Goal: Task Accomplishment & Management: Manage account settings

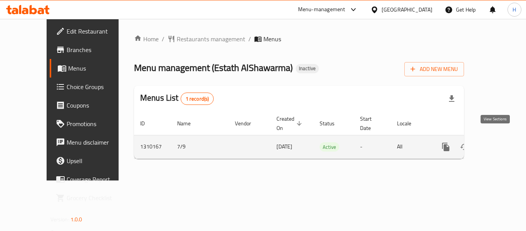
click at [499, 142] on icon "enhanced table" at bounding box center [501, 146] width 9 height 9
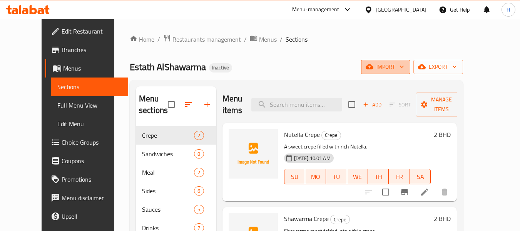
click at [405, 70] on span "import" at bounding box center [386, 67] width 37 height 10
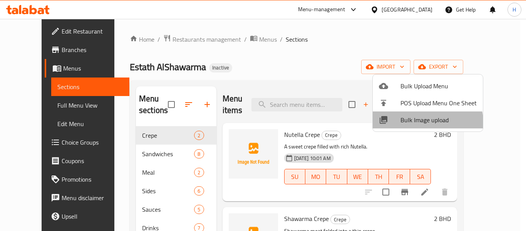
click at [404, 126] on li "Bulk Image upload" at bounding box center [428, 119] width 110 height 17
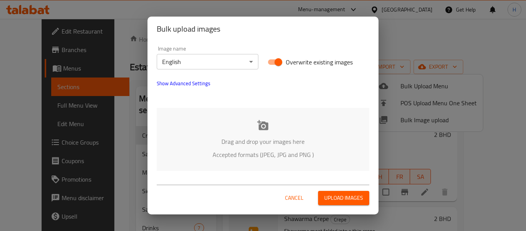
click at [232, 121] on div "Drag and drop your images here Accepted formats (JPEG, JPG and PNG )" at bounding box center [263, 139] width 213 height 63
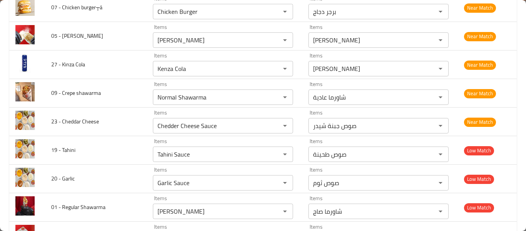
scroll to position [609, 0]
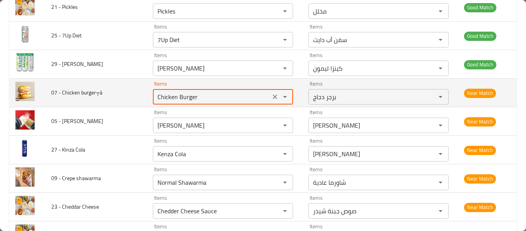
click at [178, 99] on burger┬á "Chicken Burger" at bounding box center [211, 96] width 113 height 11
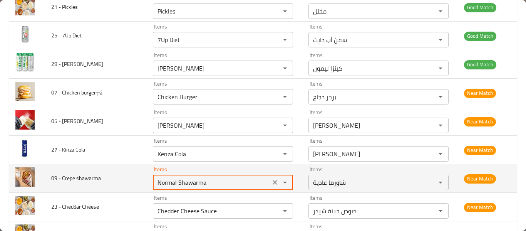
click at [167, 178] on shawarma "Normal Shawarma" at bounding box center [211, 182] width 113 height 11
click at [166, 186] on shawarma "Normal Shawarma" at bounding box center [211, 182] width 113 height 11
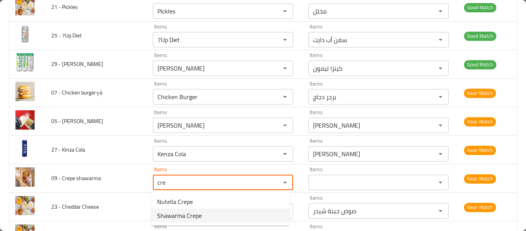
click at [212, 214] on shawarma-option-1 "Shawarma Crepe" at bounding box center [220, 215] width 139 height 14
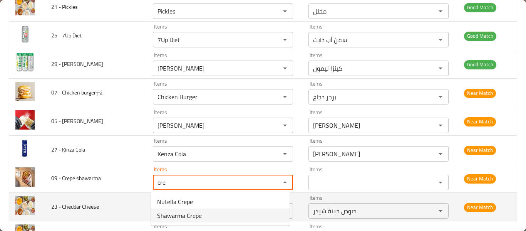
type shawarma "Shawarma Crepe"
type shawarma-ar "كريب الشاورما"
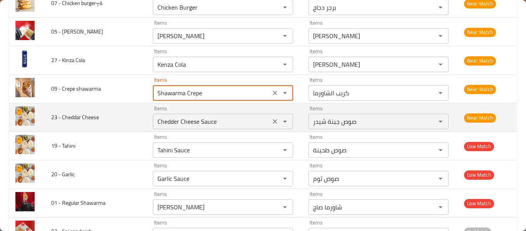
scroll to position [712, 0]
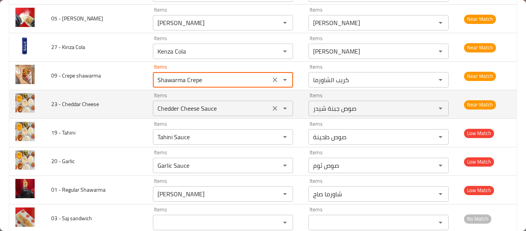
click at [231, 97] on div "Items Chedder Cheese Sauce Items" at bounding box center [223, 104] width 140 height 24
type shawarma "Shawarma Crepe"
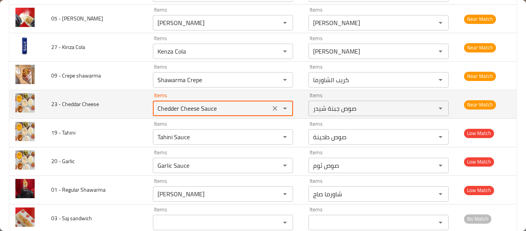
click at [230, 105] on Cheese "Chedder Cheese Sauce" at bounding box center [211, 108] width 113 height 11
click at [205, 101] on div "Chedder Cheese Sauce Items" at bounding box center [223, 108] width 140 height 15
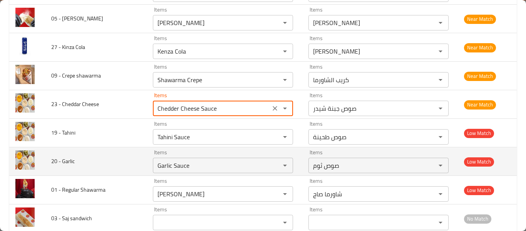
click at [188, 147] on td "Items Garlic Sauce Items" at bounding box center [225, 161] width 156 height 29
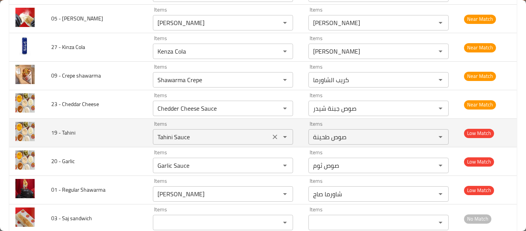
click at [192, 138] on Tahini "Tahini Sauce" at bounding box center [211, 136] width 113 height 11
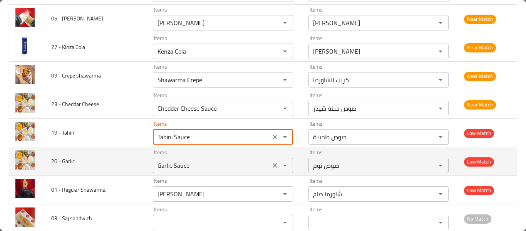
click at [201, 166] on Garlic "Garlic Sauce" at bounding box center [211, 165] width 113 height 11
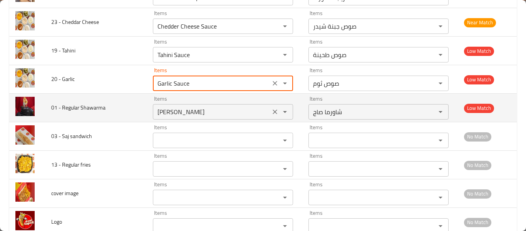
scroll to position [815, 0]
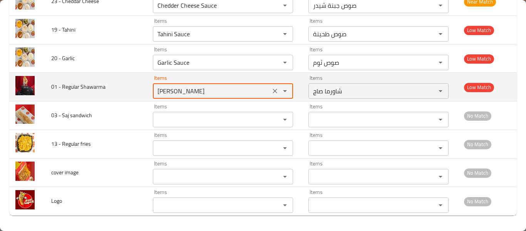
drag, startPoint x: 163, startPoint y: 92, endPoint x: 145, endPoint y: 96, distance: 18.1
click at [150, 92] on td "Items Saj Shawarma Items" at bounding box center [225, 87] width 156 height 29
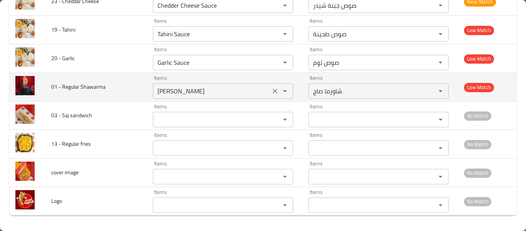
click at [165, 91] on Shawarma "Saj Shawarma" at bounding box center [211, 91] width 113 height 11
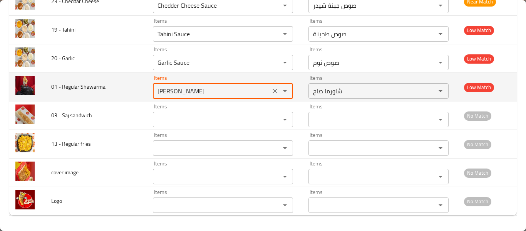
click at [165, 91] on Shawarma "Saj Shawarma" at bounding box center [211, 91] width 113 height 11
click at [165, 93] on Shawarma "Saj Shawarma" at bounding box center [211, 91] width 113 height 11
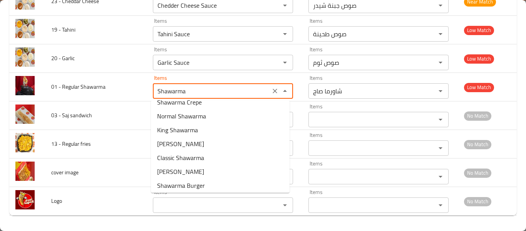
scroll to position [0, 0]
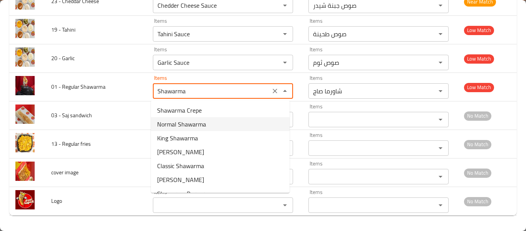
click at [188, 119] on span "Normal Shawarma" at bounding box center [181, 123] width 49 height 9
type Shawarma "Normal Shawarma"
type Shawarma-ar "شاورما عادية"
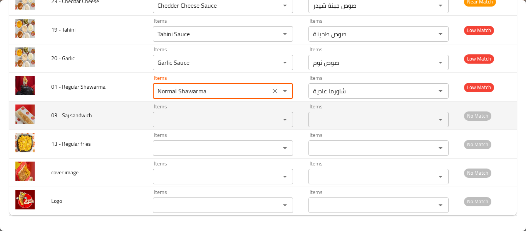
type Shawarma "Normal Shawarma"
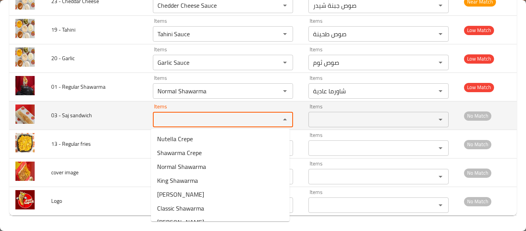
click at [187, 119] on sandwich "Items" at bounding box center [211, 119] width 113 height 11
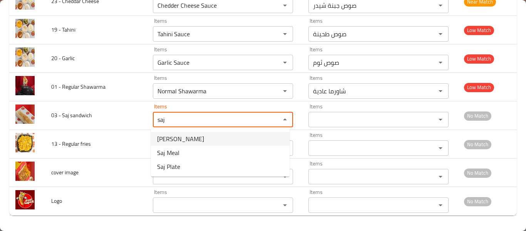
click at [185, 138] on span "Saj Shawarma" at bounding box center [180, 138] width 47 height 9
type sandwich "Saj Shawarma"
type sandwich-ar "شاورما صاج"
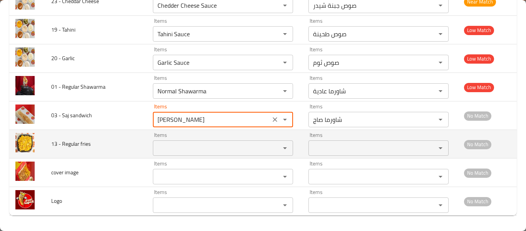
type sandwich "Saj Shawarma"
click at [185, 143] on fries "Items" at bounding box center [211, 148] width 113 height 11
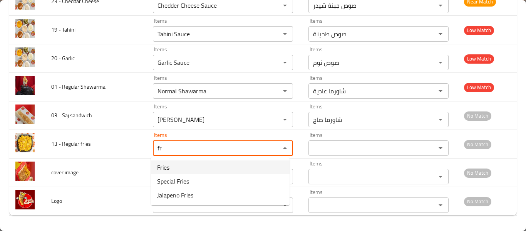
click at [178, 168] on fries-option-0 "Fries" at bounding box center [220, 167] width 139 height 14
type fries "Fries"
type fries-ar "بطاطس مقلية"
click at [178, 168] on div "Items Items" at bounding box center [223, 173] width 140 height 24
type fries "Fries"
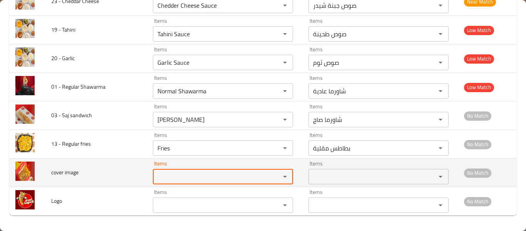
click at [179, 170] on div "Items" at bounding box center [223, 176] width 140 height 15
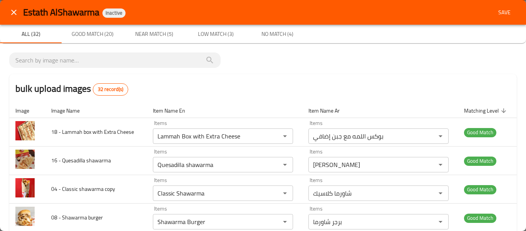
click at [506, 14] on span "Save" at bounding box center [504, 13] width 18 height 10
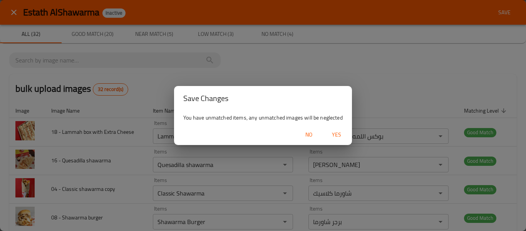
click at [332, 132] on span "Yes" at bounding box center [336, 135] width 18 height 10
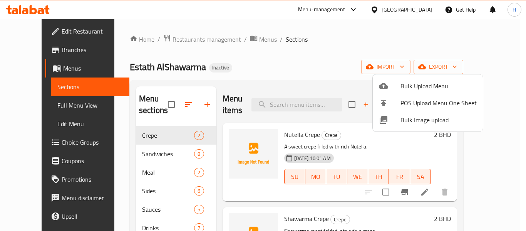
click at [33, 106] on div at bounding box center [263, 115] width 526 height 231
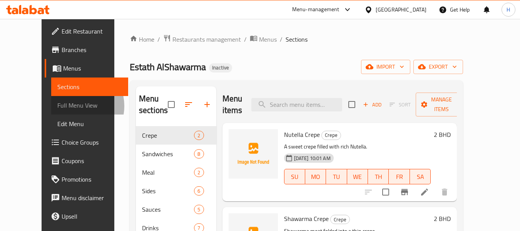
click at [57, 106] on span "Full Menu View" at bounding box center [89, 105] width 65 height 9
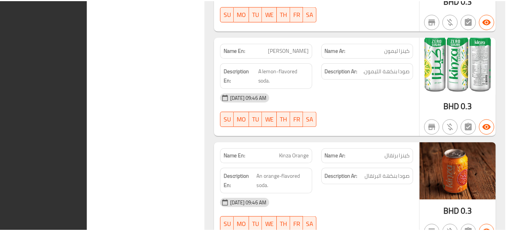
scroll to position [3866, 0]
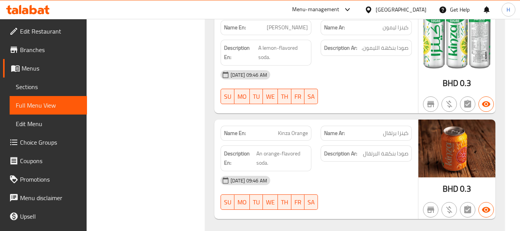
click at [49, 21] on ul "Edit Restaurant Branches Menus Sections Full Menu View Edit Menu Choice Groups …" at bounding box center [40, 142] width 93 height 247
click at [48, 32] on span "Edit Restaurant" at bounding box center [50, 31] width 61 height 9
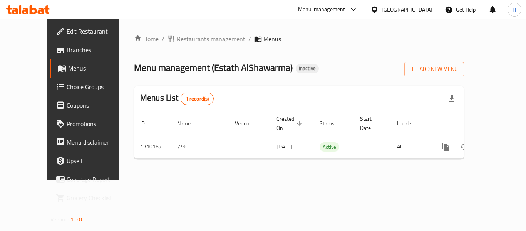
click at [421, 10] on div "[GEOGRAPHIC_DATA]" at bounding box center [407, 9] width 51 height 8
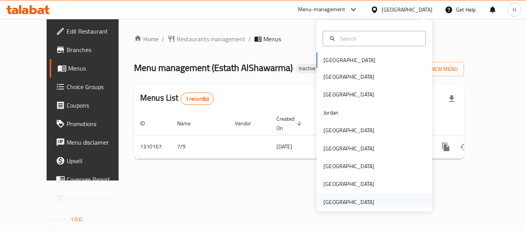
click at [343, 203] on div "United Arab Emirates" at bounding box center [349, 202] width 51 height 8
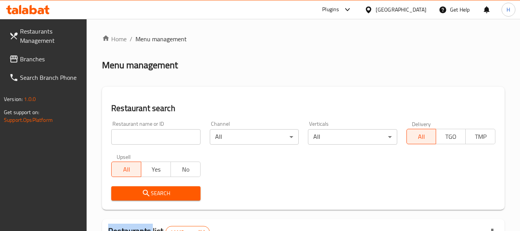
click at [55, 62] on span "Branches" at bounding box center [50, 58] width 61 height 9
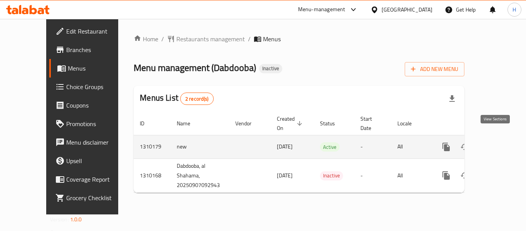
click at [493, 141] on link "enhanced table" at bounding box center [502, 147] width 18 height 18
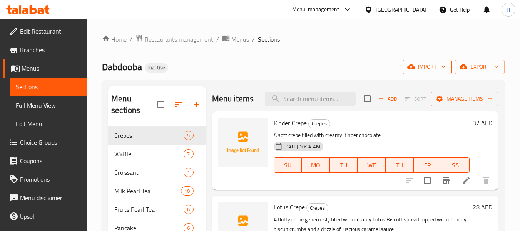
click at [440, 67] on span "import" at bounding box center [427, 67] width 37 height 10
click at [423, 67] on span "import" at bounding box center [427, 67] width 37 height 10
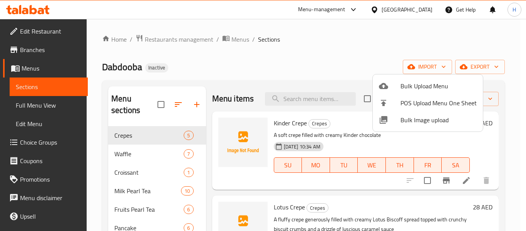
click at [420, 115] on span "Bulk Image upload" at bounding box center [439, 119] width 76 height 9
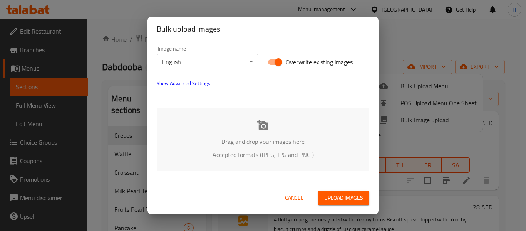
click at [249, 129] on div "Drag and drop your images here Accepted formats (JPEG, JPG and PNG )" at bounding box center [263, 139] width 213 height 63
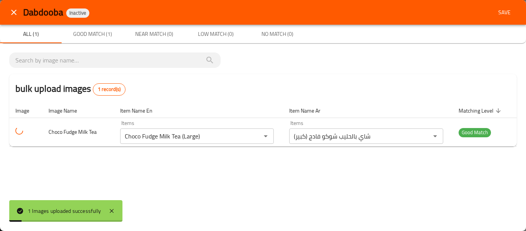
click at [10, 8] on icon "close" at bounding box center [13, 12] width 9 height 9
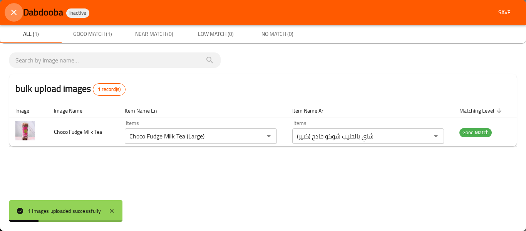
click at [12, 10] on icon "close" at bounding box center [13, 12] width 9 height 9
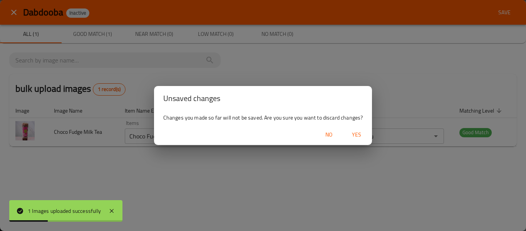
click at [351, 136] on span "Yes" at bounding box center [356, 135] width 18 height 10
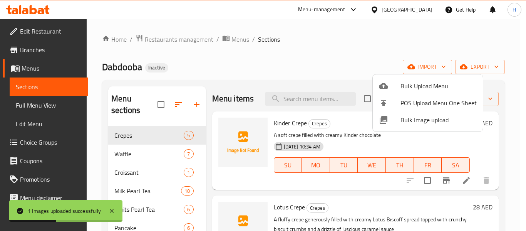
click at [425, 122] on span "Bulk Image upload" at bounding box center [439, 119] width 76 height 9
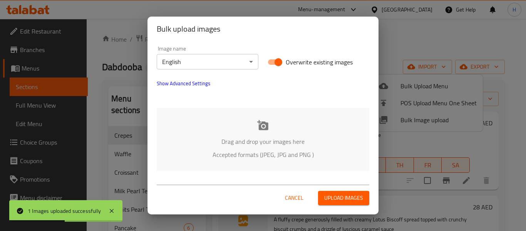
click at [191, 133] on div "Drag and drop your images here Accepted formats (JPEG, JPG and PNG )" at bounding box center [263, 139] width 213 height 63
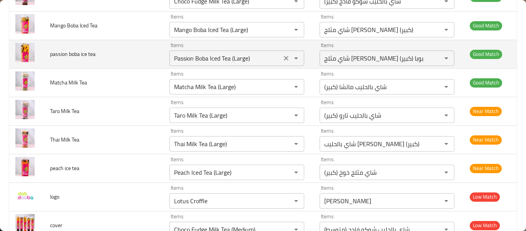
scroll to position [681, 0]
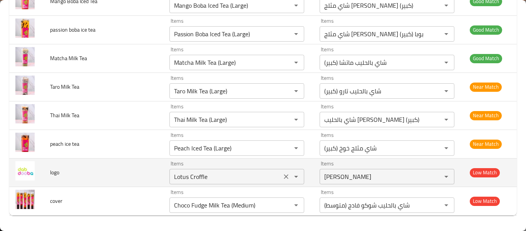
click at [284, 175] on icon "Clear" at bounding box center [286, 176] width 5 height 5
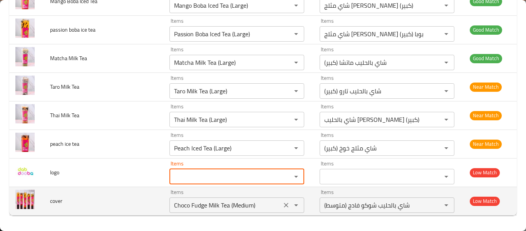
click at [284, 204] on icon "Clear" at bounding box center [286, 205] width 5 height 5
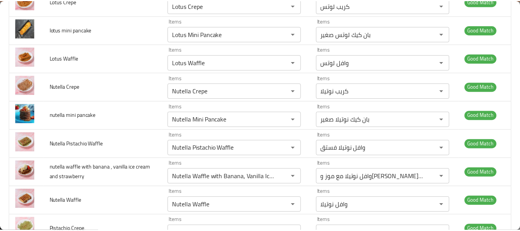
scroll to position [0, 0]
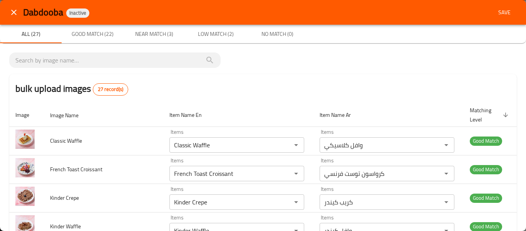
click at [504, 8] on span "Save" at bounding box center [504, 13] width 18 height 10
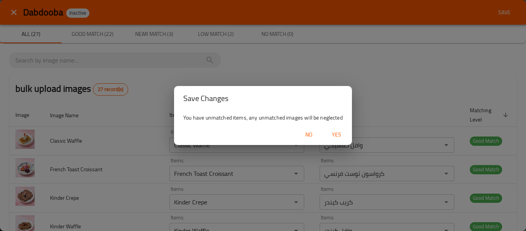
click at [336, 141] on button "Yes" at bounding box center [336, 135] width 25 height 14
click at [336, 139] on icon "button" at bounding box center [336, 134] width 9 height 9
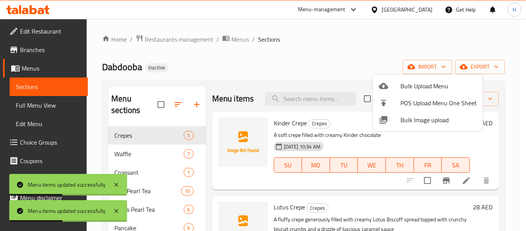
click at [38, 107] on div at bounding box center [263, 115] width 526 height 231
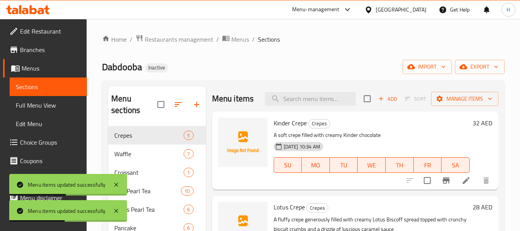
click at [37, 107] on span "Full Menu View" at bounding box center [48, 105] width 65 height 9
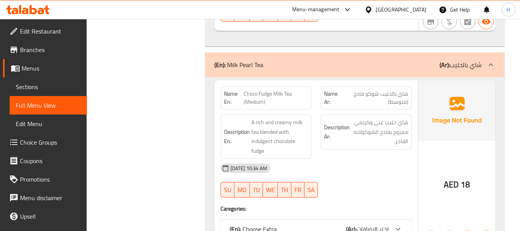
scroll to position [2055, 0]
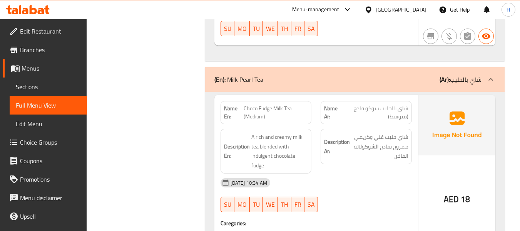
click at [27, 68] on span "Menus" at bounding box center [51, 68] width 59 height 9
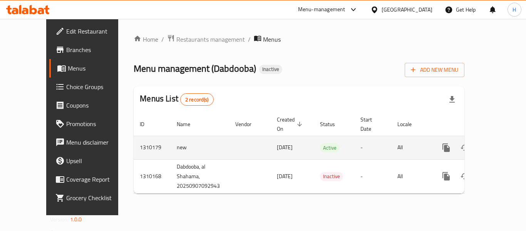
click at [495, 138] on link "enhanced table" at bounding box center [502, 147] width 18 height 18
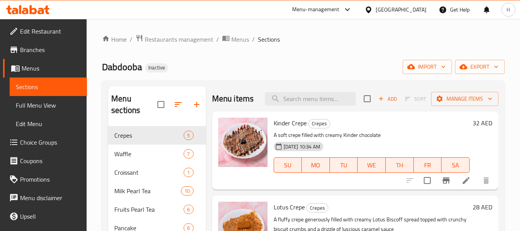
scroll to position [108, 0]
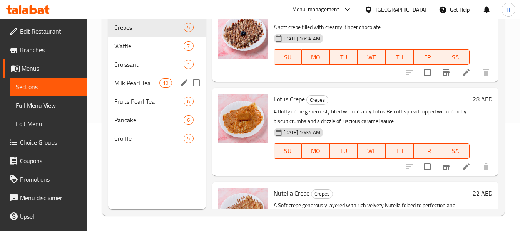
click at [121, 91] on div "Milk Pearl Tea 10" at bounding box center [156, 83] width 97 height 18
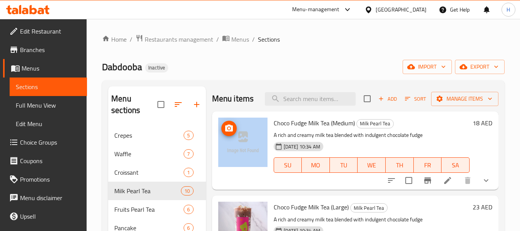
drag, startPoint x: 255, startPoint y: 158, endPoint x: 266, endPoint y: 154, distance: 11.3
click at [266, 154] on div "Choco Fudge Milk Tea (Medium) Milk Pearl Tea A rich and creamy milk tea blended…" at bounding box center [355, 150] width 287 height 78
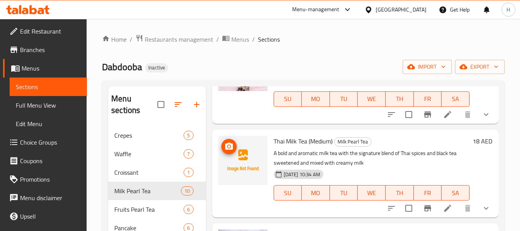
scroll to position [514, 0]
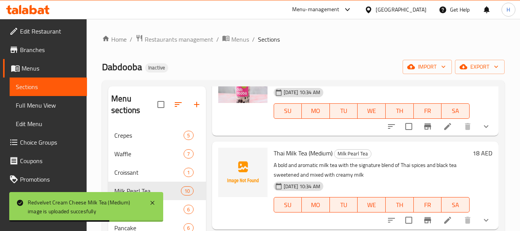
click at [250, 193] on div at bounding box center [242, 172] width 49 height 49
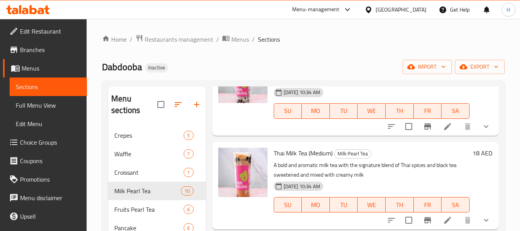
scroll to position [718, 0]
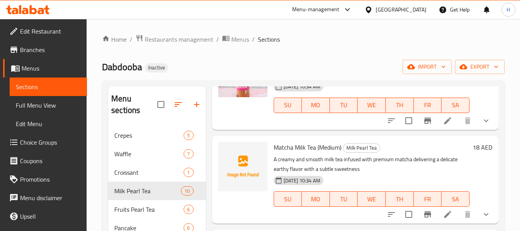
click at [252, 171] on div at bounding box center [242, 166] width 49 height 49
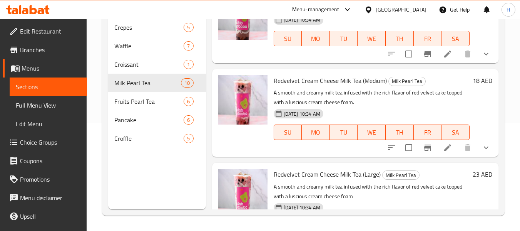
scroll to position [0, 0]
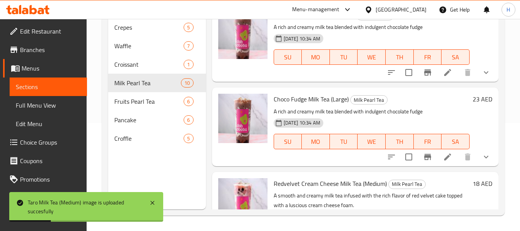
click at [50, 105] on span "Full Menu View" at bounding box center [48, 105] width 65 height 9
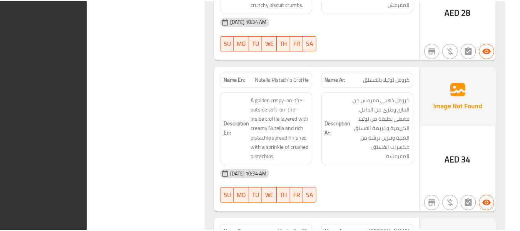
scroll to position [6425, 0]
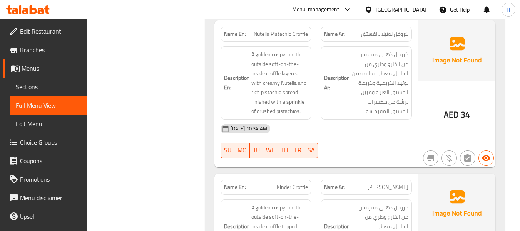
click at [40, 34] on span "Edit Restaurant" at bounding box center [50, 31] width 61 height 9
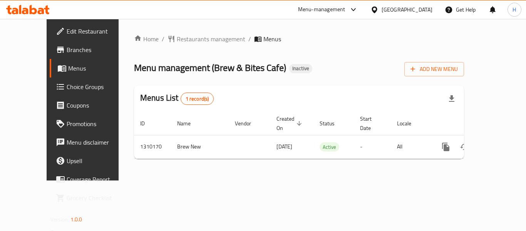
click at [67, 32] on span "Edit Restaurant" at bounding box center [98, 31] width 62 height 9
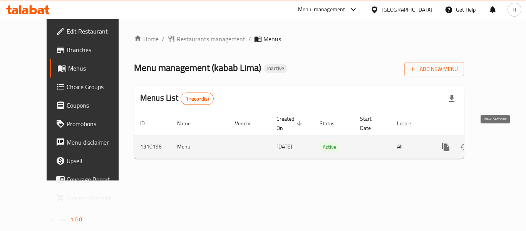
click at [500, 141] on link "enhanced table" at bounding box center [501, 147] width 18 height 18
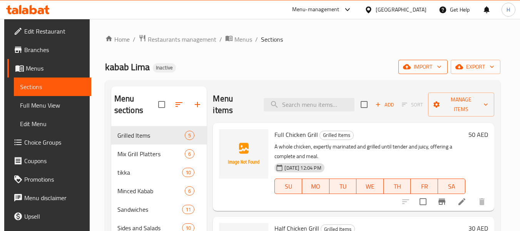
click at [428, 63] on span "import" at bounding box center [423, 67] width 37 height 10
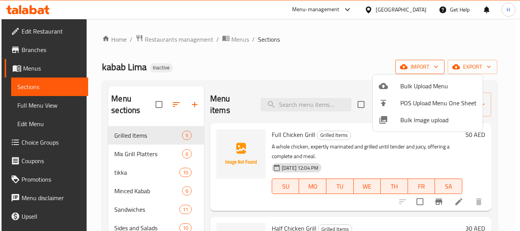
click at [428, 63] on div at bounding box center [260, 115] width 520 height 231
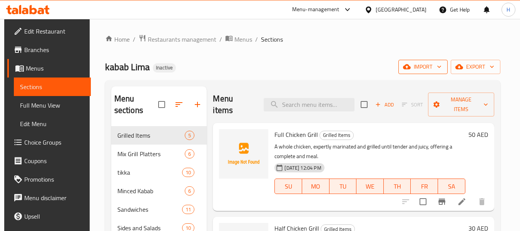
click at [421, 65] on span "import" at bounding box center [423, 67] width 37 height 10
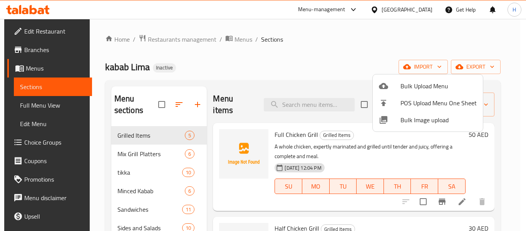
click at [405, 119] on span "Bulk Image upload" at bounding box center [439, 119] width 76 height 9
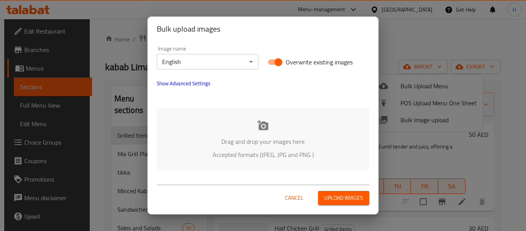
click at [201, 125] on div "Drag and drop your images here Accepted formats (JPEG, JPG and PNG )" at bounding box center [263, 139] width 213 height 63
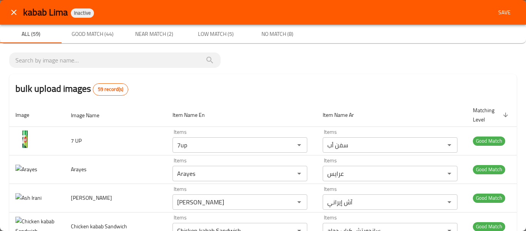
click at [7, 7] on button "close" at bounding box center [14, 12] width 18 height 18
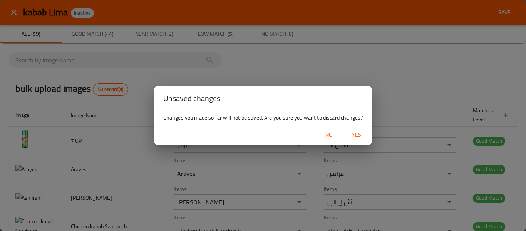
click at [359, 138] on span "Yes" at bounding box center [356, 135] width 18 height 10
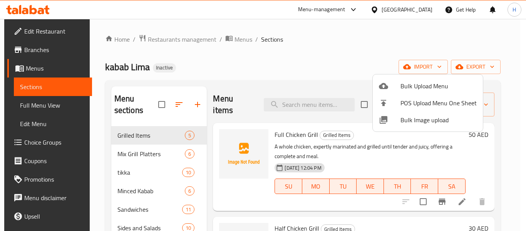
click at [359, 138] on div at bounding box center [263, 115] width 526 height 231
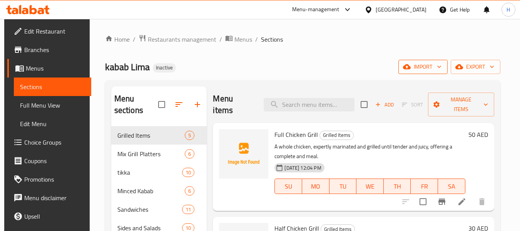
click at [424, 72] on button "import" at bounding box center [423, 67] width 49 height 14
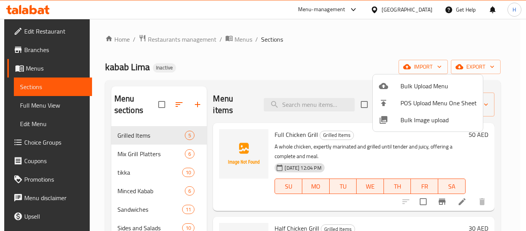
click at [413, 123] on span "Bulk Image upload" at bounding box center [439, 119] width 76 height 9
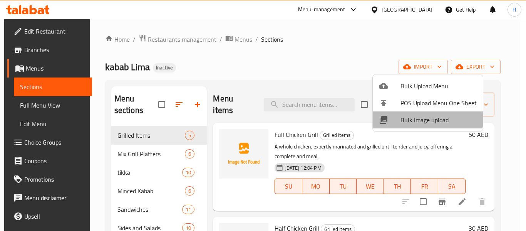
click at [426, 113] on li "Bulk Image upload" at bounding box center [428, 119] width 110 height 17
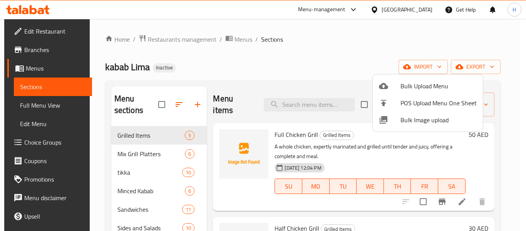
click at [412, 127] on li "Bulk Image upload" at bounding box center [428, 119] width 110 height 17
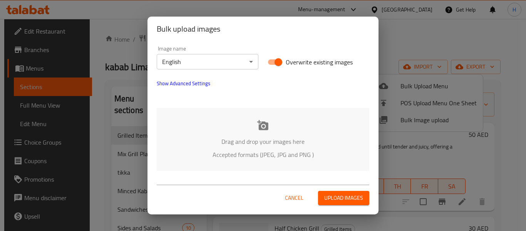
click at [251, 148] on div "Drag and drop your images here Accepted formats (JPEG, JPG and PNG )" at bounding box center [263, 139] width 213 height 63
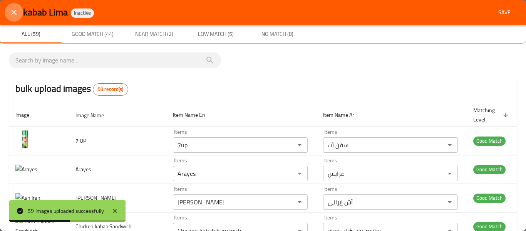
click at [10, 10] on icon "close" at bounding box center [13, 12] width 9 height 9
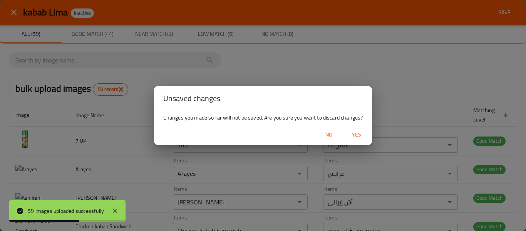
click at [351, 132] on span "Yes" at bounding box center [356, 135] width 18 height 10
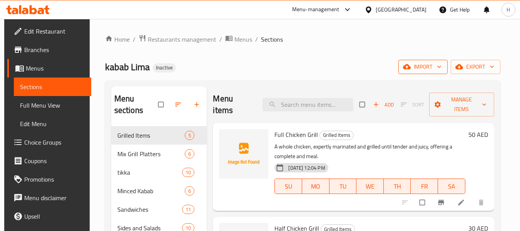
click at [433, 67] on span "import" at bounding box center [423, 67] width 37 height 10
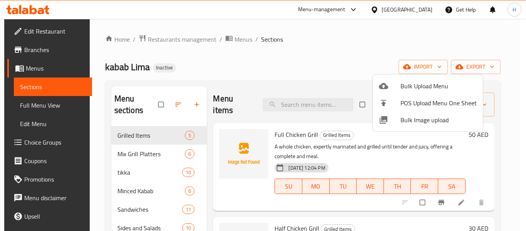
click at [411, 121] on span "Bulk Image upload" at bounding box center [439, 119] width 76 height 9
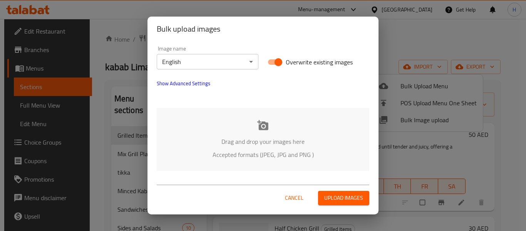
click at [219, 134] on div "Drag and drop your images here Accepted formats (JPEG, JPG and PNG )" at bounding box center [263, 139] width 213 height 63
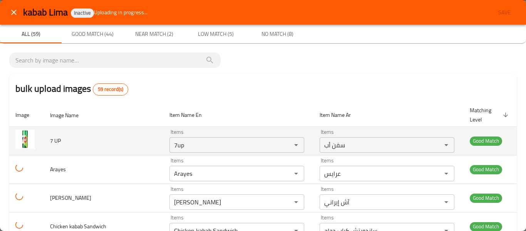
click at [90, 131] on td "7 UP" at bounding box center [103, 140] width 119 height 29
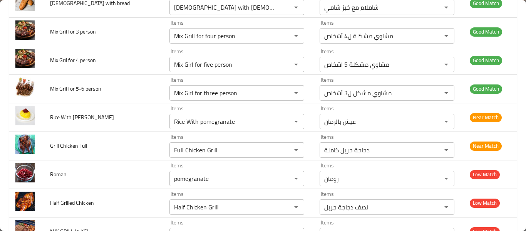
scroll to position [1336, 0]
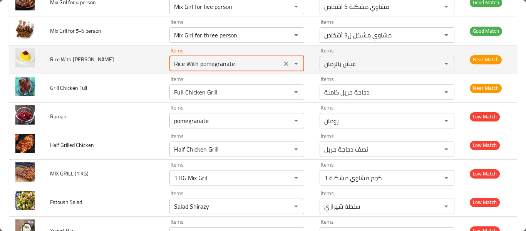
drag, startPoint x: 193, startPoint y: 56, endPoint x: 254, endPoint y: 56, distance: 60.9
click at [254, 58] on Roman "Rice With pomegranate" at bounding box center [225, 63] width 107 height 11
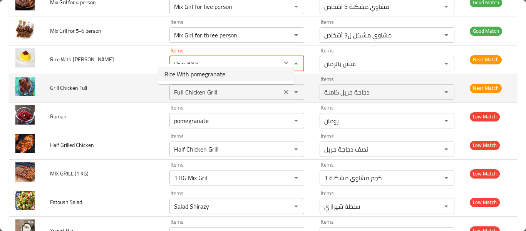
click at [211, 74] on span "Rice With pomegranate" at bounding box center [195, 73] width 61 height 9
type Roman "Rice With pomegranate"
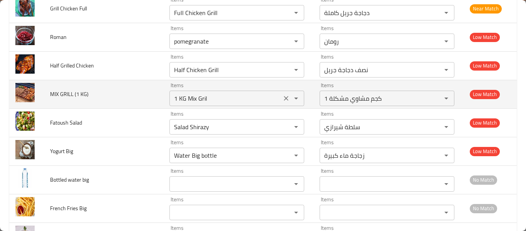
scroll to position [1438, 0]
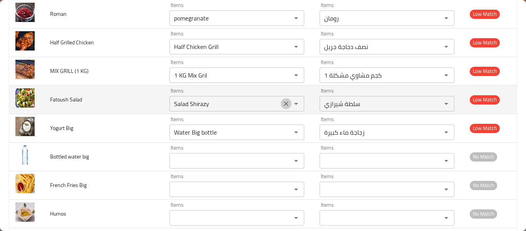
click at [282, 100] on icon "Clear" at bounding box center [286, 104] width 8 height 8
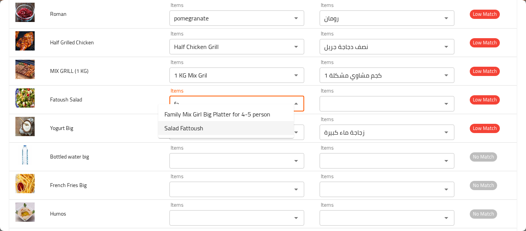
click at [213, 130] on Salad-option-1 "Salad Fattoush" at bounding box center [226, 128] width 136 height 14
type Salad "Salad Fattoush"
type Salad-ar "سلطة فتوش"
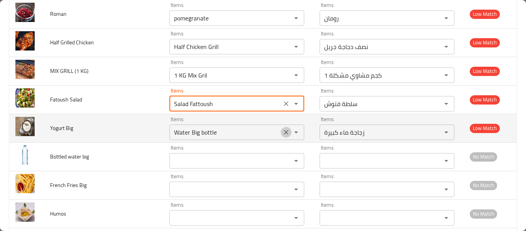
click at [284, 130] on icon "Clear" at bounding box center [286, 132] width 5 height 5
type Salad "Salad Fattoush"
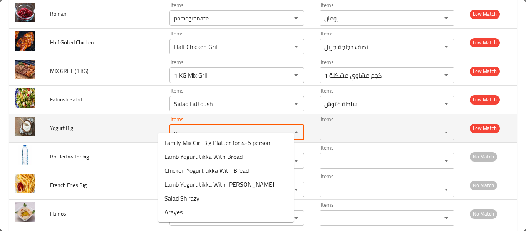
type Big "yo"
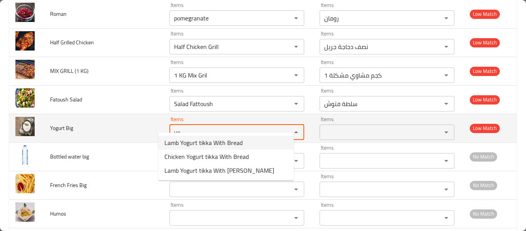
click at [220, 127] on Big "yo" at bounding box center [225, 132] width 107 height 11
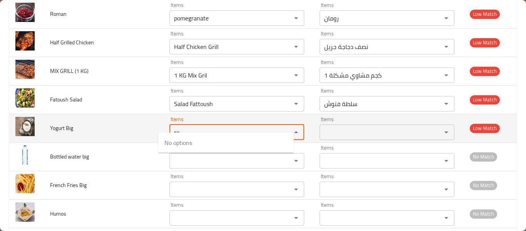
type Big "r"
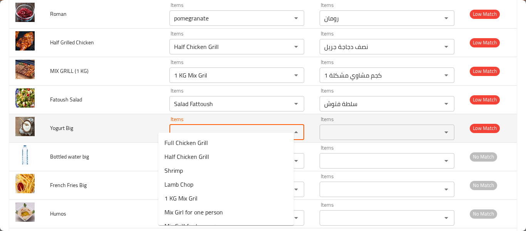
click at [69, 123] on span "Yogurt Big" at bounding box center [61, 128] width 23 height 10
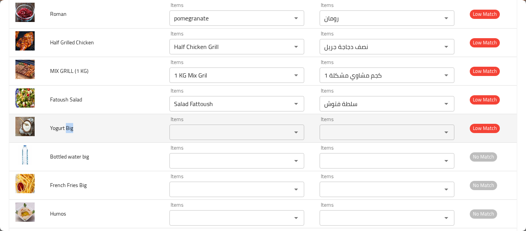
click at [69, 123] on span "Yogurt Big" at bounding box center [61, 128] width 23 height 10
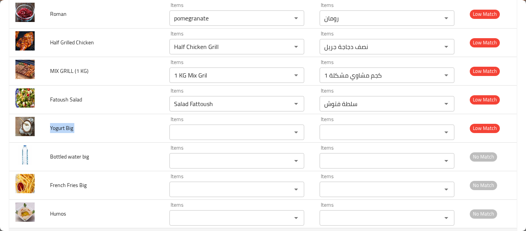
copy span "Yogurt Big"
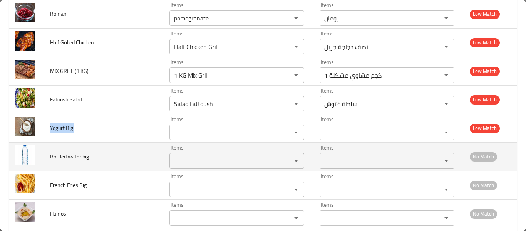
click at [233, 155] on big "Items" at bounding box center [225, 160] width 107 height 11
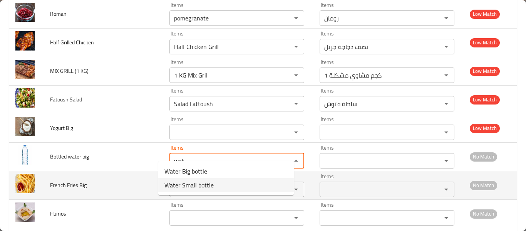
click at [222, 181] on big-option-1 "Water Small bottle" at bounding box center [226, 185] width 136 height 14
type big "Water Small bottle"
type big-ar "زجاجة مياه صغيرة"
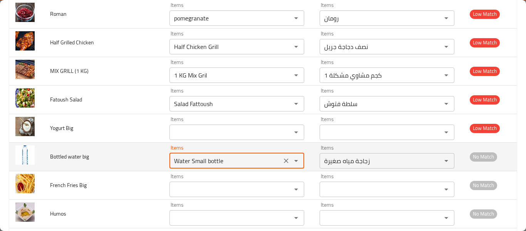
click at [282, 157] on icon "Clear" at bounding box center [286, 161] width 8 height 8
click at [281, 155] on div "enhanced table" at bounding box center [291, 160] width 20 height 11
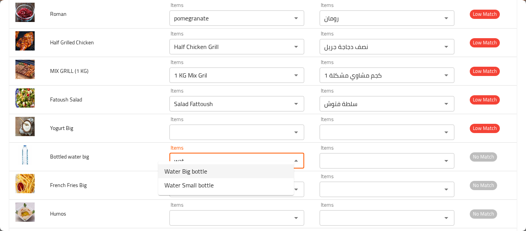
click at [245, 173] on big-option-0 "Water Big bottle" at bounding box center [226, 171] width 136 height 14
type big "Water Big bottle"
type big-ar "زجاجة ماء كبيرة"
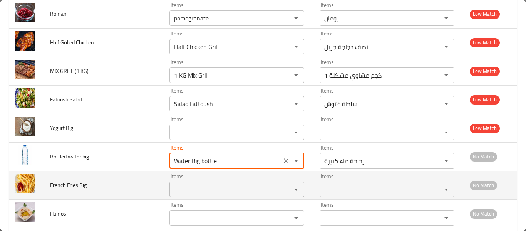
type big "Water Big bottle"
click at [233, 186] on Big "Items" at bounding box center [225, 189] width 107 height 11
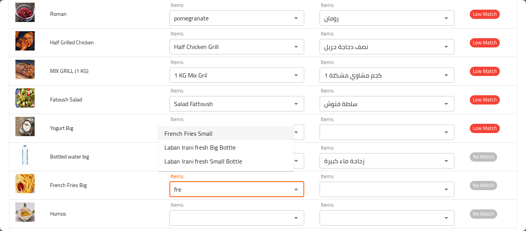
click at [237, 134] on Big-option-0 "French Fries Small" at bounding box center [226, 133] width 136 height 14
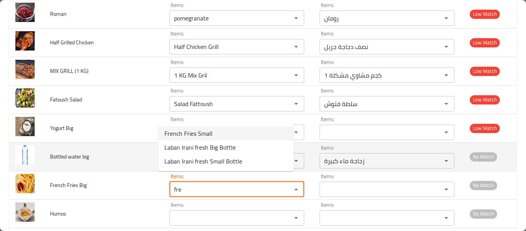
type Big "French Fries Small"
type Big-ar "بطاطس مقلية صغيرة"
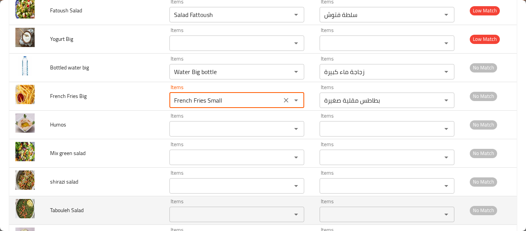
scroll to position [1541, 0]
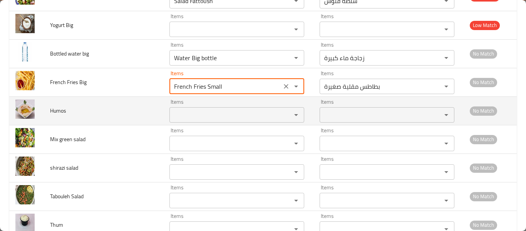
type Big "French Fries Small"
click at [186, 109] on input "Items" at bounding box center [225, 114] width 107 height 11
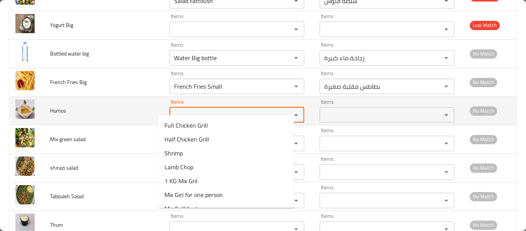
click at [186, 109] on input "Items" at bounding box center [225, 114] width 107 height 11
type input "h"
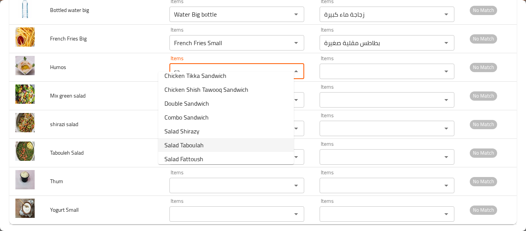
scroll to position [80, 0]
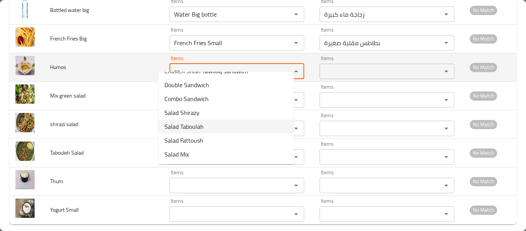
type input "sa"
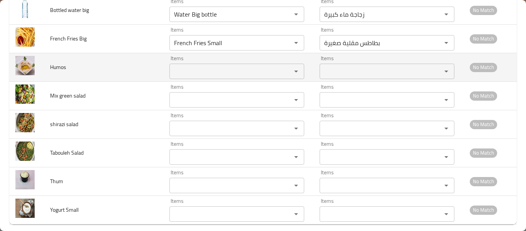
click at [62, 62] on span "Humos" at bounding box center [58, 67] width 16 height 10
copy span "Humos"
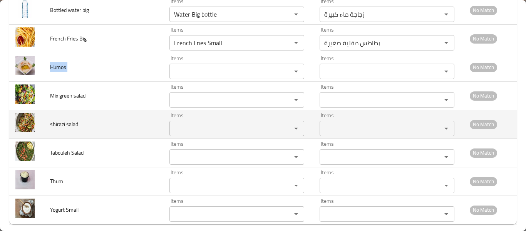
click at [173, 110] on td "Items Items" at bounding box center [238, 124] width 150 height 29
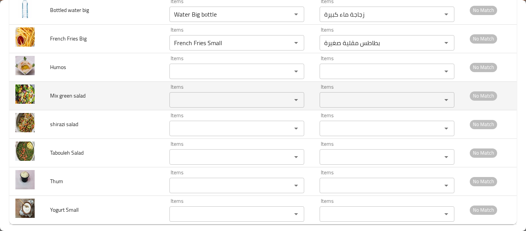
click at [175, 96] on salad "Items" at bounding box center [225, 99] width 107 height 11
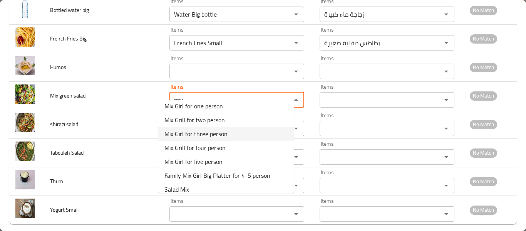
scroll to position [25, 0]
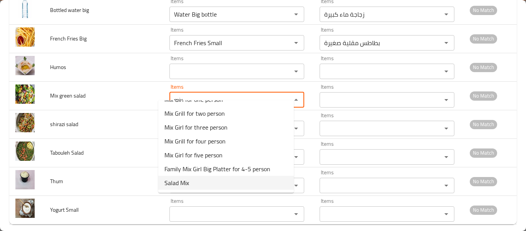
click at [199, 184] on salad-option-7 "Salad Mix" at bounding box center [226, 183] width 136 height 14
type salad "Salad Mix"
type salad-ar "سلطة ميكس"
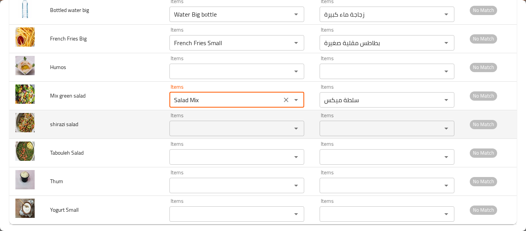
type salad "Salad Mix"
click at [200, 123] on salad "Items" at bounding box center [225, 128] width 107 height 11
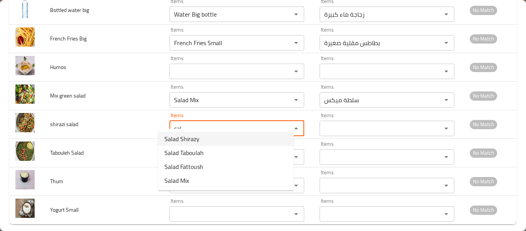
click at [208, 145] on salad-option-0 "Salad Shirazy" at bounding box center [226, 139] width 136 height 14
type salad "Salad Shirazy"
type salad-ar "سلطة شيرازي"
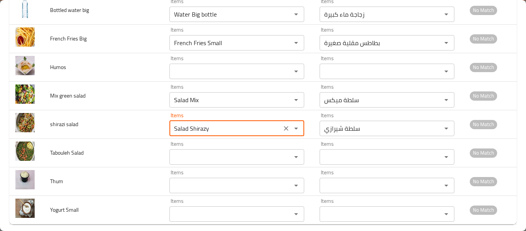
type salad "Salad Shirazy"
click at [208, 151] on Salad "Items" at bounding box center [225, 156] width 107 height 11
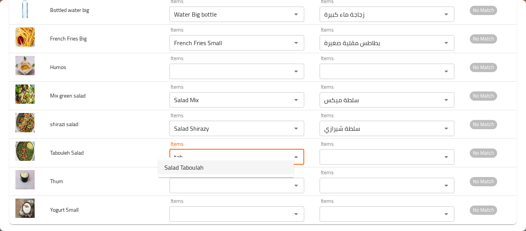
click at [201, 168] on span "Salad Taboulah" at bounding box center [184, 167] width 39 height 9
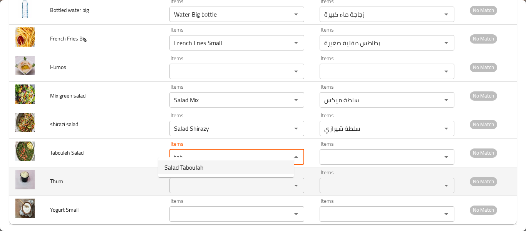
type Salad "Salad Taboulah"
type Salad-ar "سلطة التبولة"
type Salad "Salad Taboulah"
click at [196, 180] on input "Items" at bounding box center [225, 185] width 107 height 11
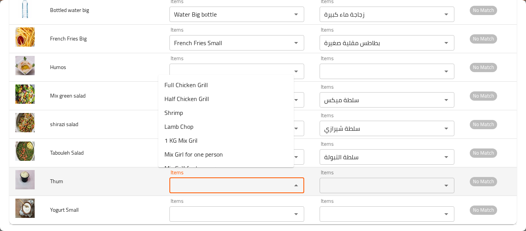
type input "t"
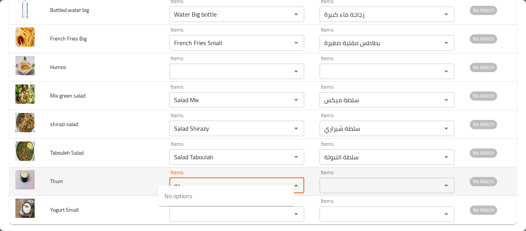
type input "g"
type input "thu"
click at [57, 176] on span "Thum" at bounding box center [56, 181] width 13 height 10
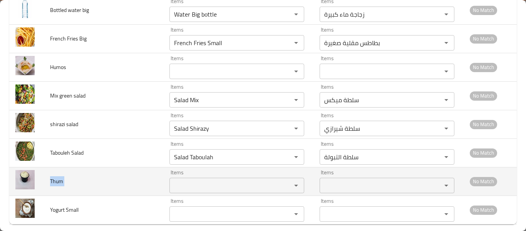
click at [57, 176] on span "Thum" at bounding box center [56, 181] width 13 height 10
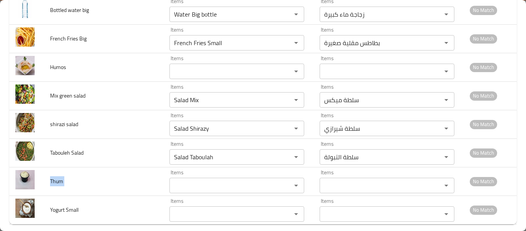
copy span "Thum"
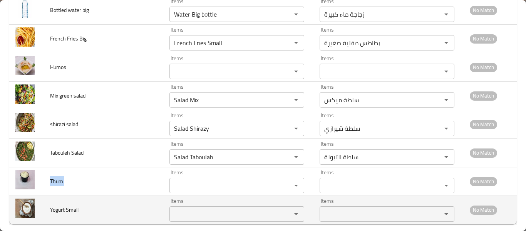
click at [55, 205] on span "Yogurt Small" at bounding box center [64, 210] width 29 height 10
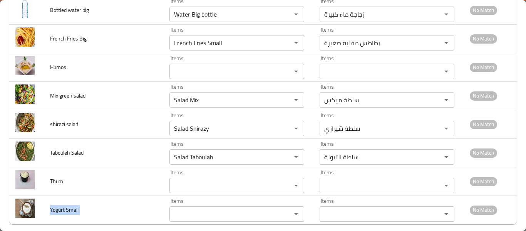
copy span "Yogurt Small"
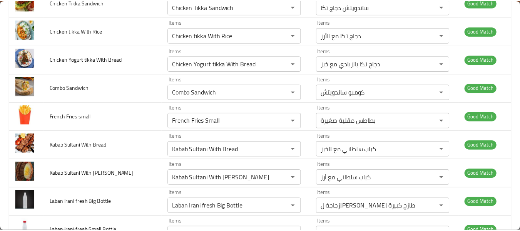
scroll to position [0, 0]
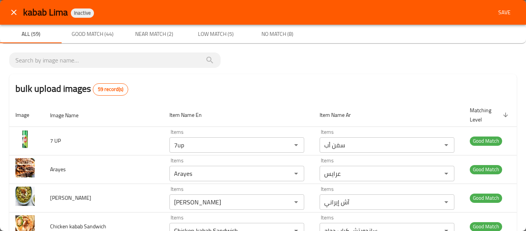
click at [502, 10] on span "Save" at bounding box center [504, 13] width 18 height 10
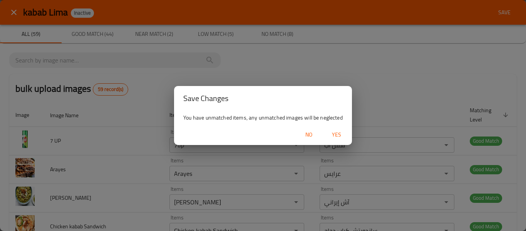
click at [338, 136] on span "Yes" at bounding box center [336, 135] width 18 height 10
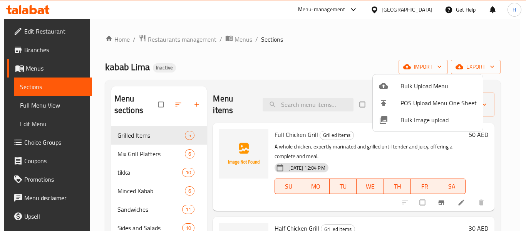
click at [20, 107] on div at bounding box center [263, 115] width 526 height 231
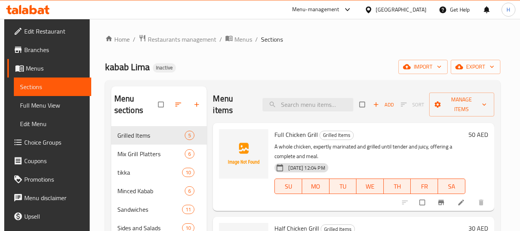
click at [20, 101] on span "Full Menu View" at bounding box center [52, 105] width 65 height 9
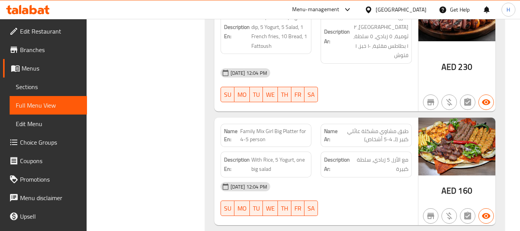
scroll to position [1336, 0]
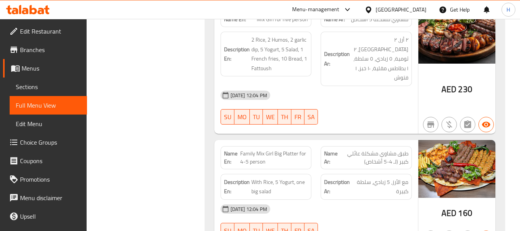
click at [274, 149] on span "Family Mix Girl Big Platter for 4-5 person" at bounding box center [274, 157] width 68 height 16
copy span "Family Mix Girl Big Platter for 4-5 person"
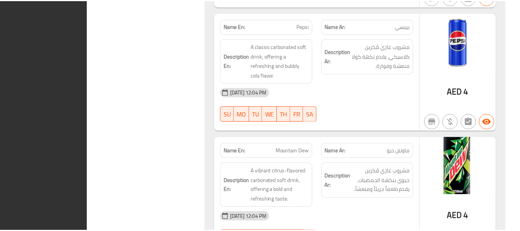
scroll to position [7622, 0]
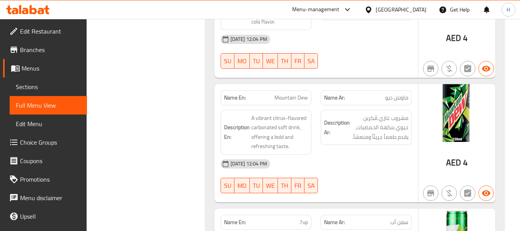
click at [403, 10] on div "[GEOGRAPHIC_DATA]" at bounding box center [401, 9] width 51 height 8
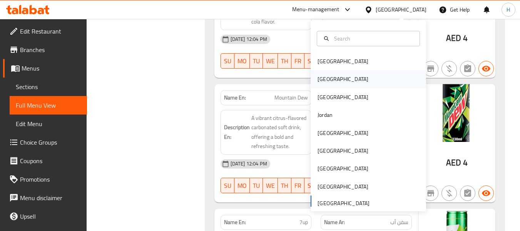
click at [351, 74] on div "Egypt" at bounding box center [369, 79] width 116 height 18
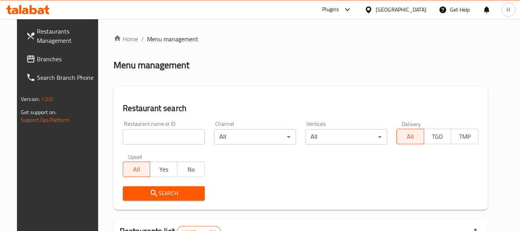
click at [26, 58] on span at bounding box center [31, 58] width 11 height 9
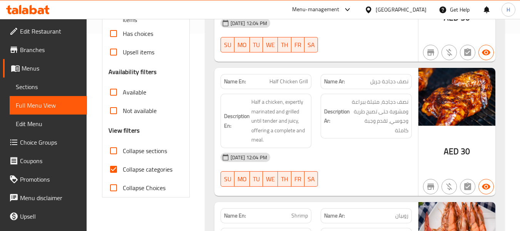
scroll to position [205, 0]
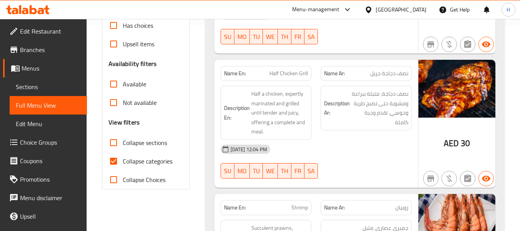
click at [48, 90] on span "Sections" at bounding box center [48, 86] width 65 height 9
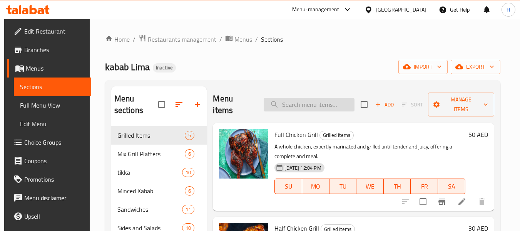
click at [308, 105] on input "search" at bounding box center [309, 104] width 91 height 13
paste input "Family Mix Girl Big Platter for 4-5 person"
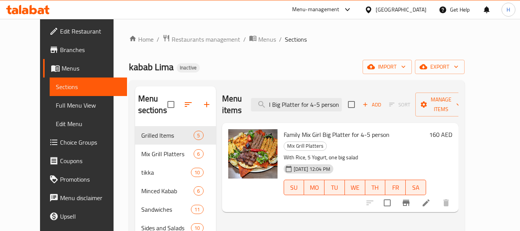
type input "Family Mix Girl Big Platter for 4-5 person"
click at [290, 129] on span "Family Mix Girl Big Platter for 4-5 person" at bounding box center [337, 135] width 106 height 12
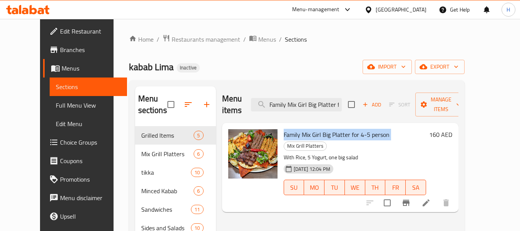
copy h6 "Family Mix Girl Big Platter for 4-5 person"
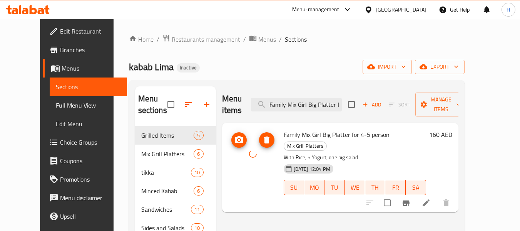
drag, startPoint x: 259, startPoint y: 152, endPoint x: 248, endPoint y: 137, distance: 18.7
click at [248, 137] on div at bounding box center [252, 153] width 49 height 49
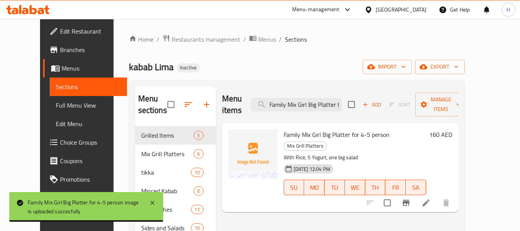
scroll to position [108, 0]
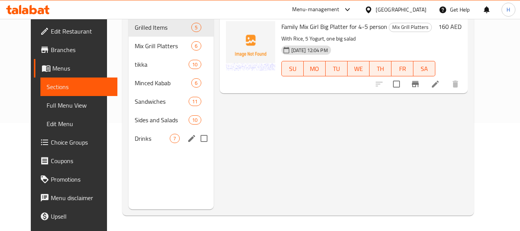
click at [135, 121] on span "Sides and Salads" at bounding box center [162, 119] width 54 height 9
